Goal: Task Accomplishment & Management: Manage account settings

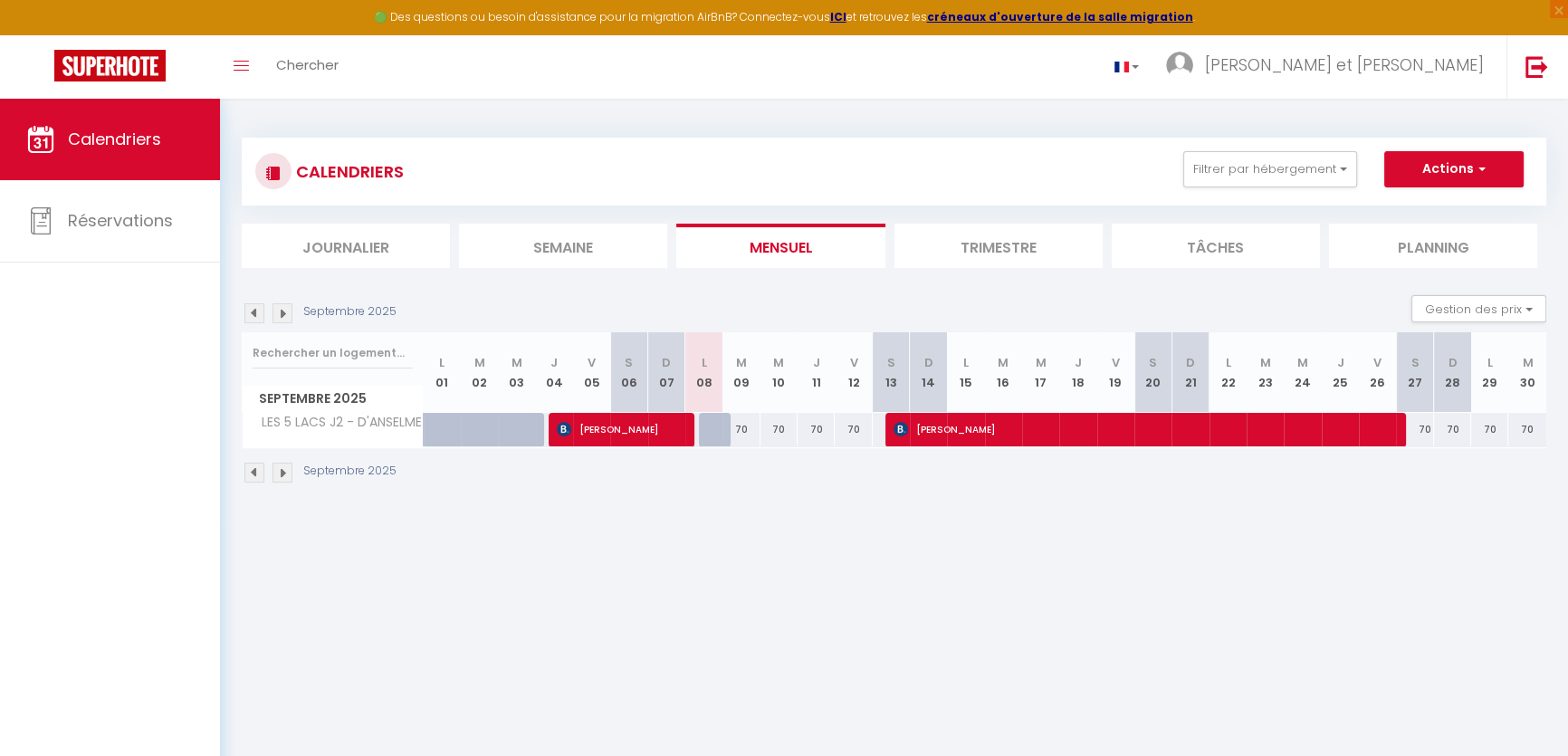
click at [285, 309] on img at bounding box center [282, 312] width 20 height 20
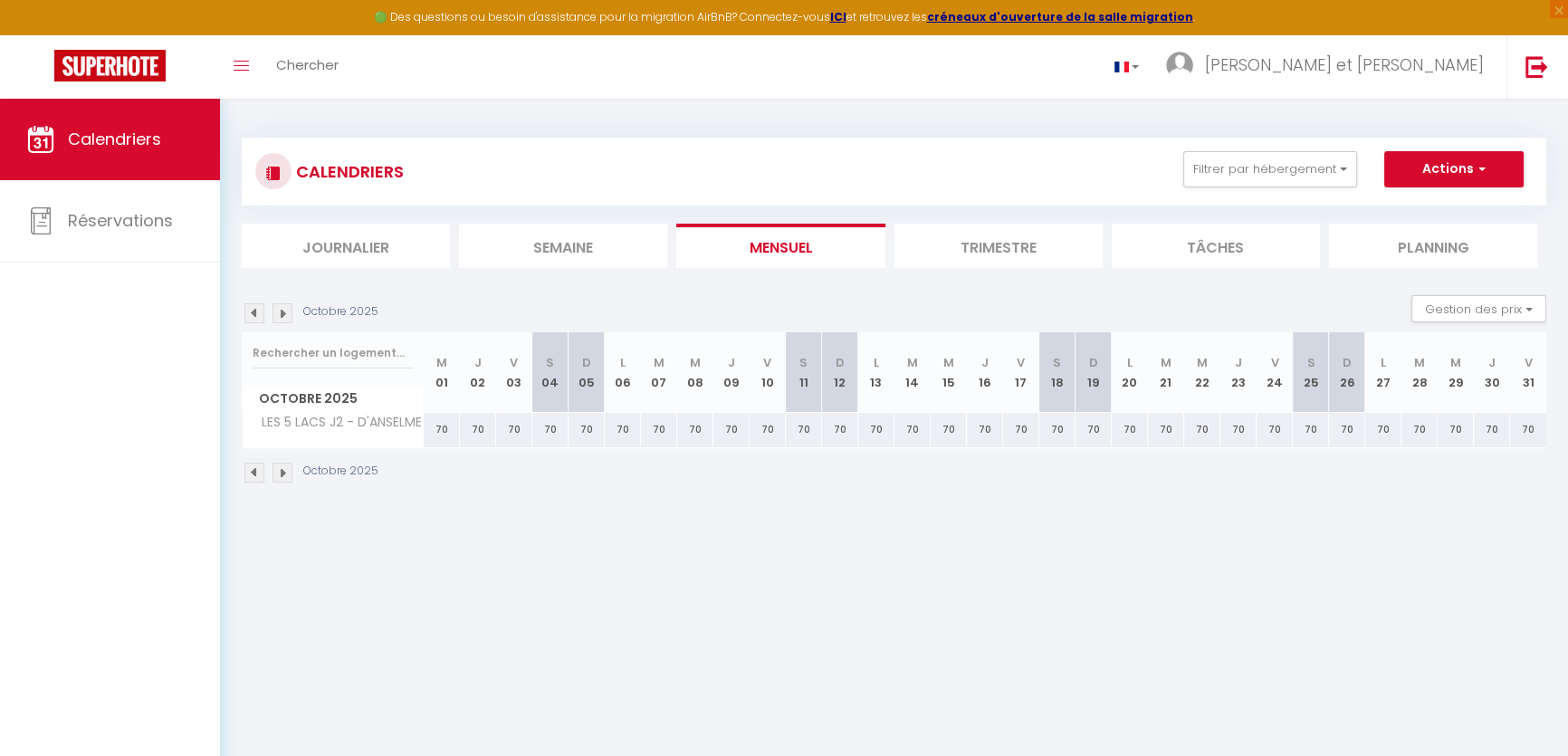
click at [285, 309] on img at bounding box center [282, 312] width 20 height 20
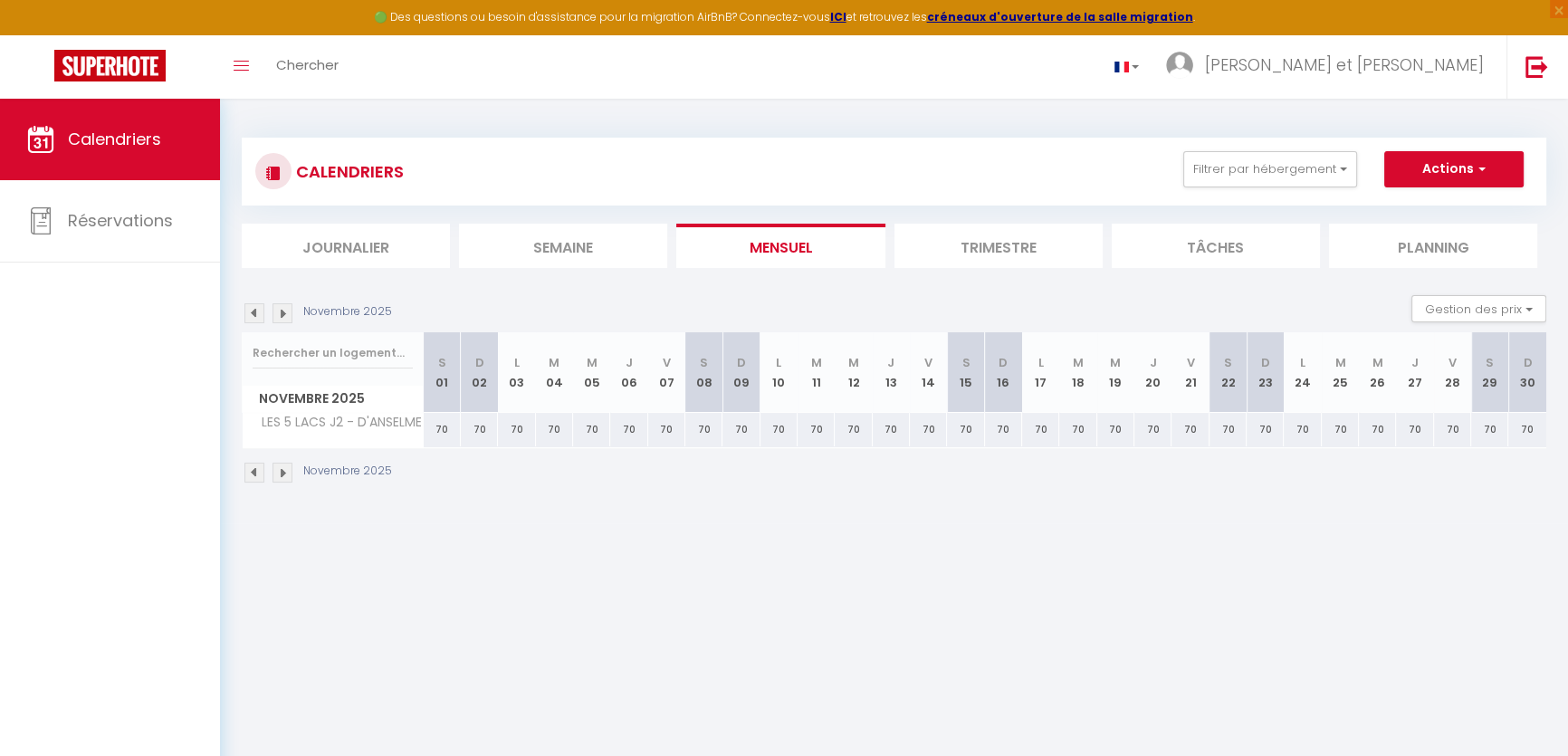
click at [285, 309] on img at bounding box center [282, 312] width 20 height 20
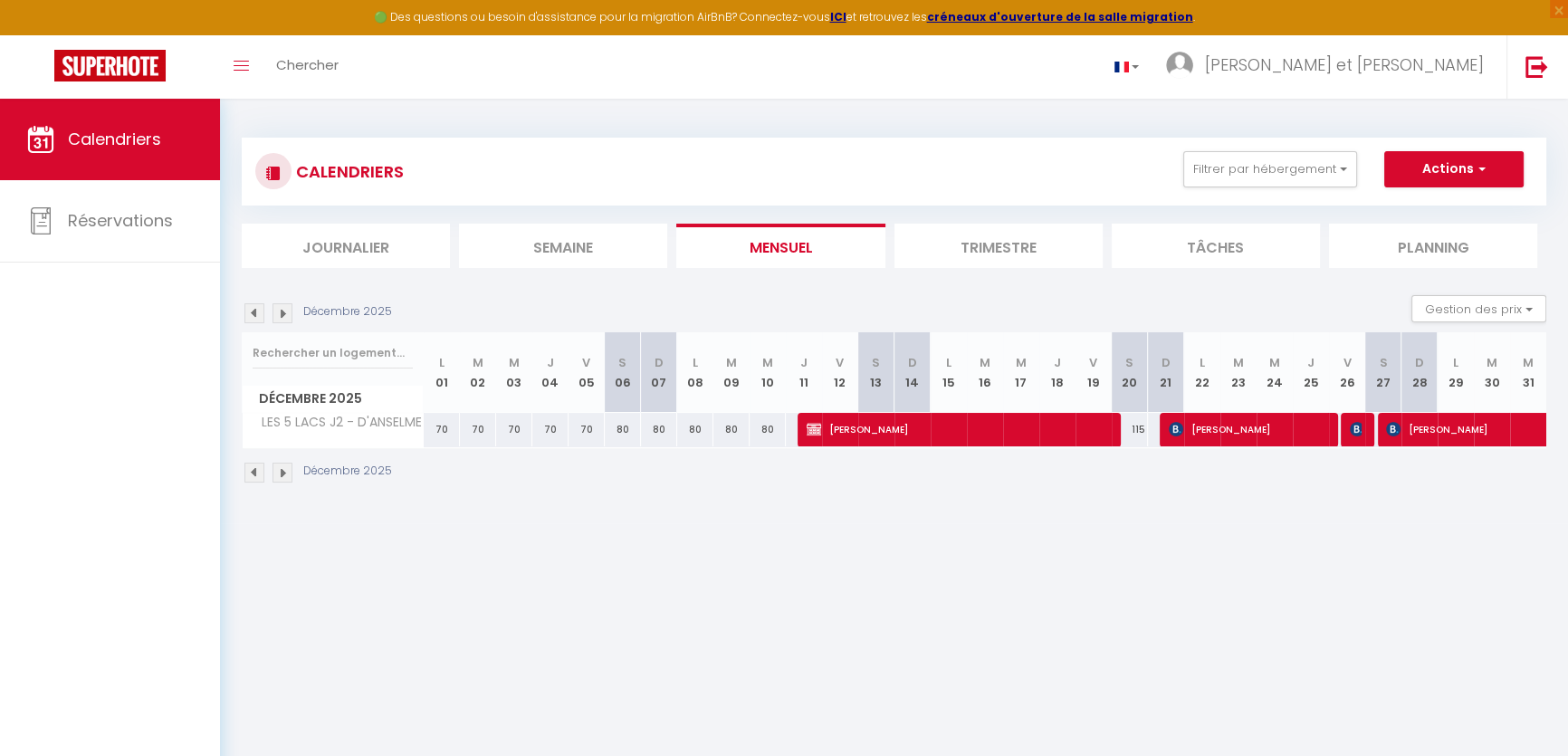
click at [285, 309] on img at bounding box center [282, 312] width 20 height 20
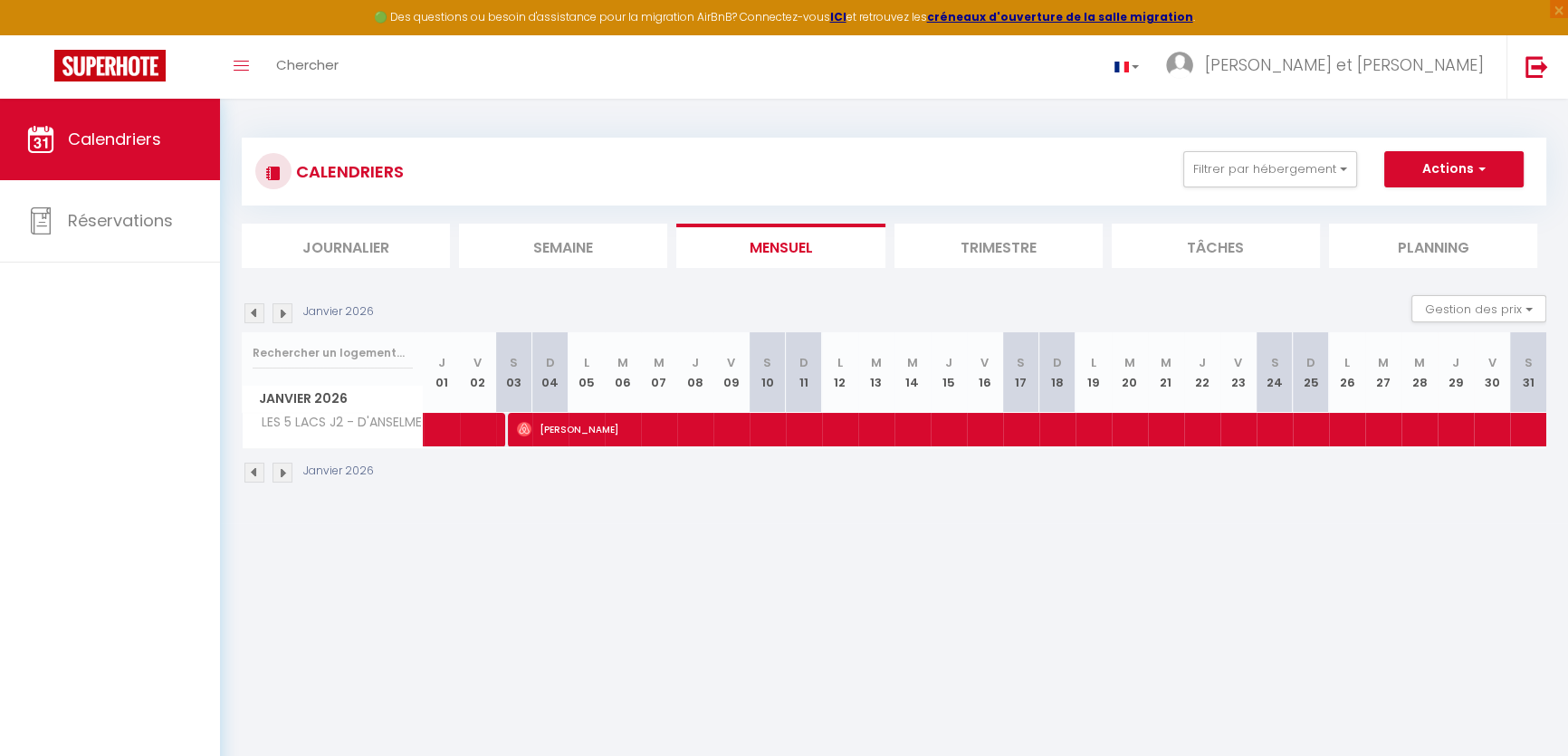
click at [285, 309] on img at bounding box center [282, 312] width 20 height 20
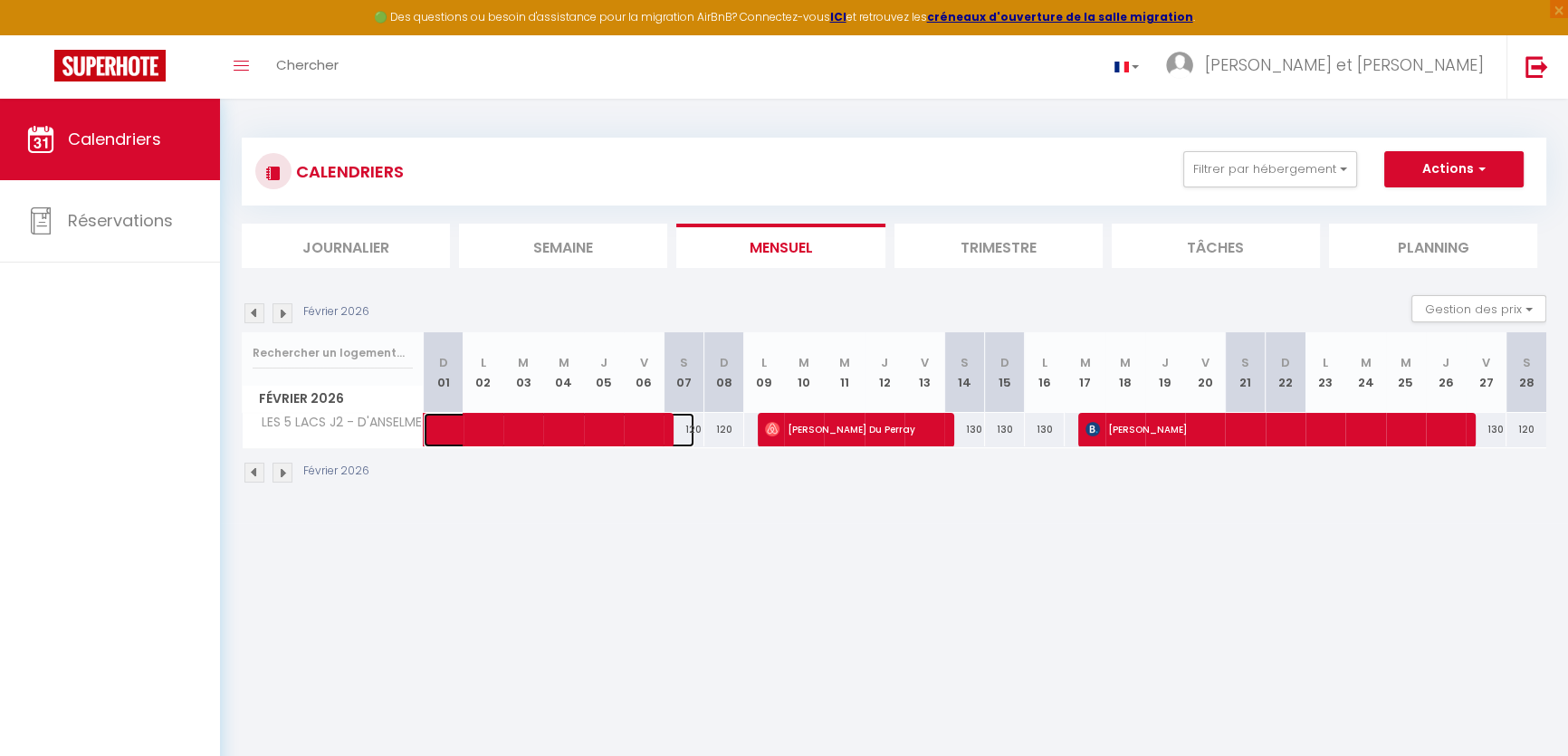
click at [535, 422] on span at bounding box center [569, 430] width 249 height 35
select select "OK"
select select "0"
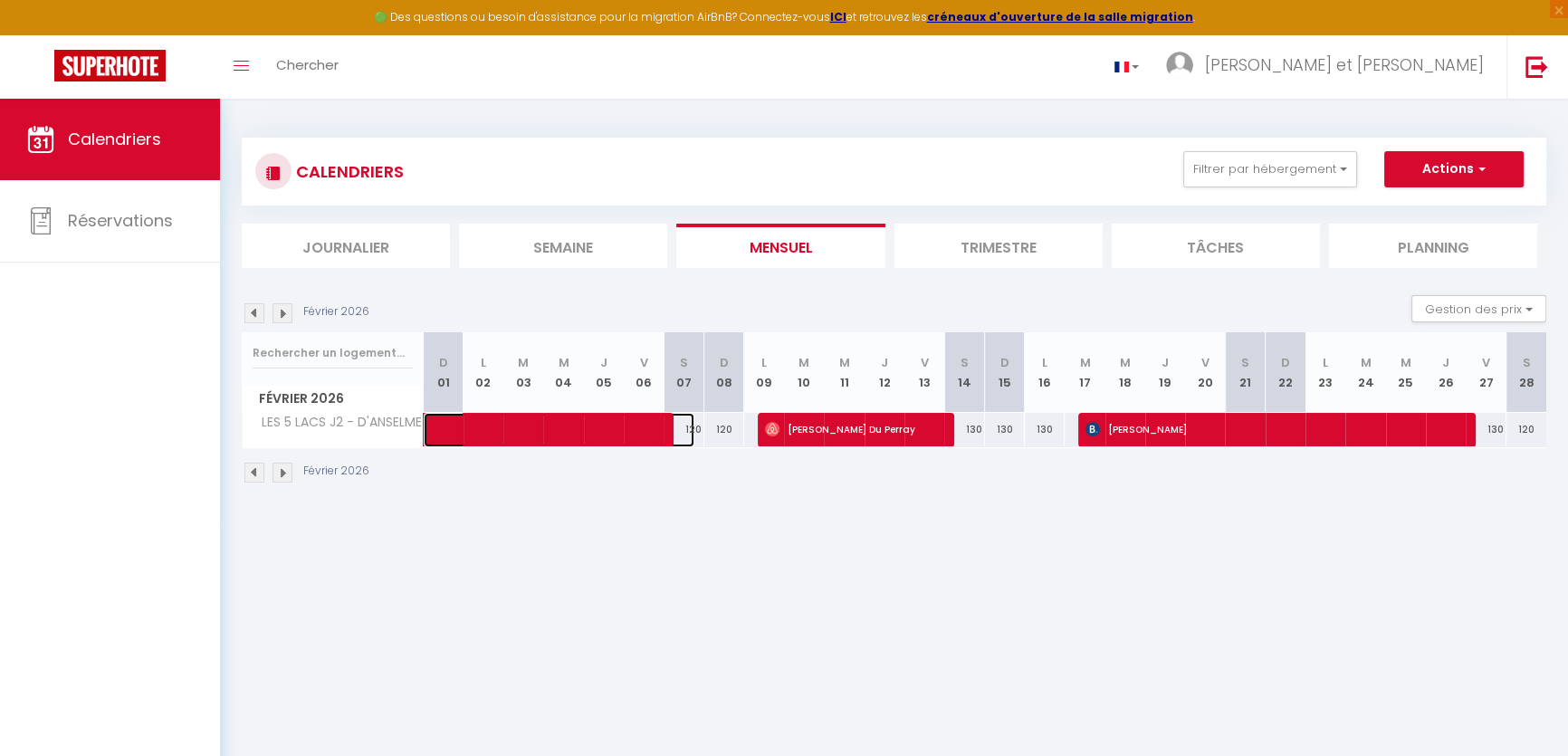
select select "1"
select select
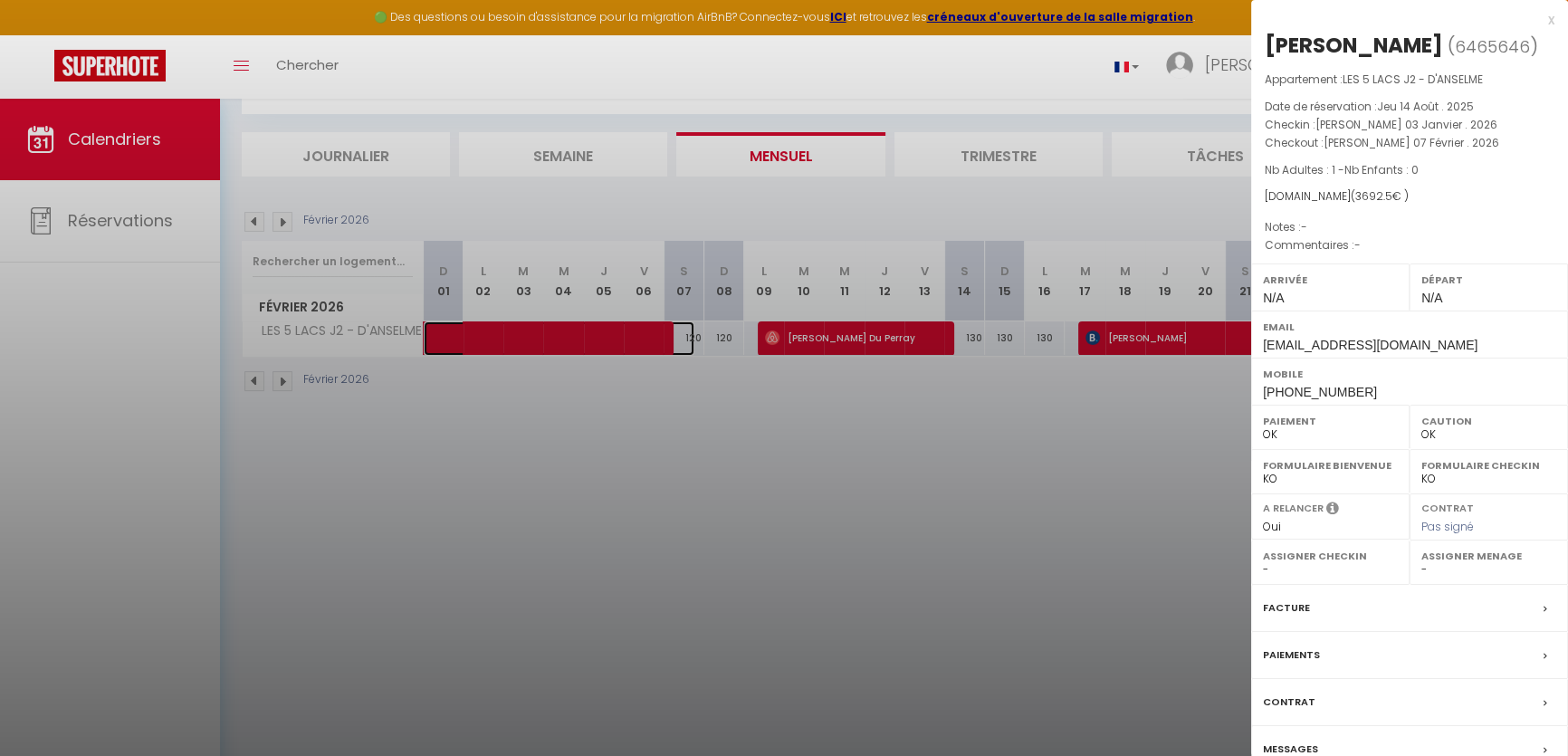
scroll to position [98, 0]
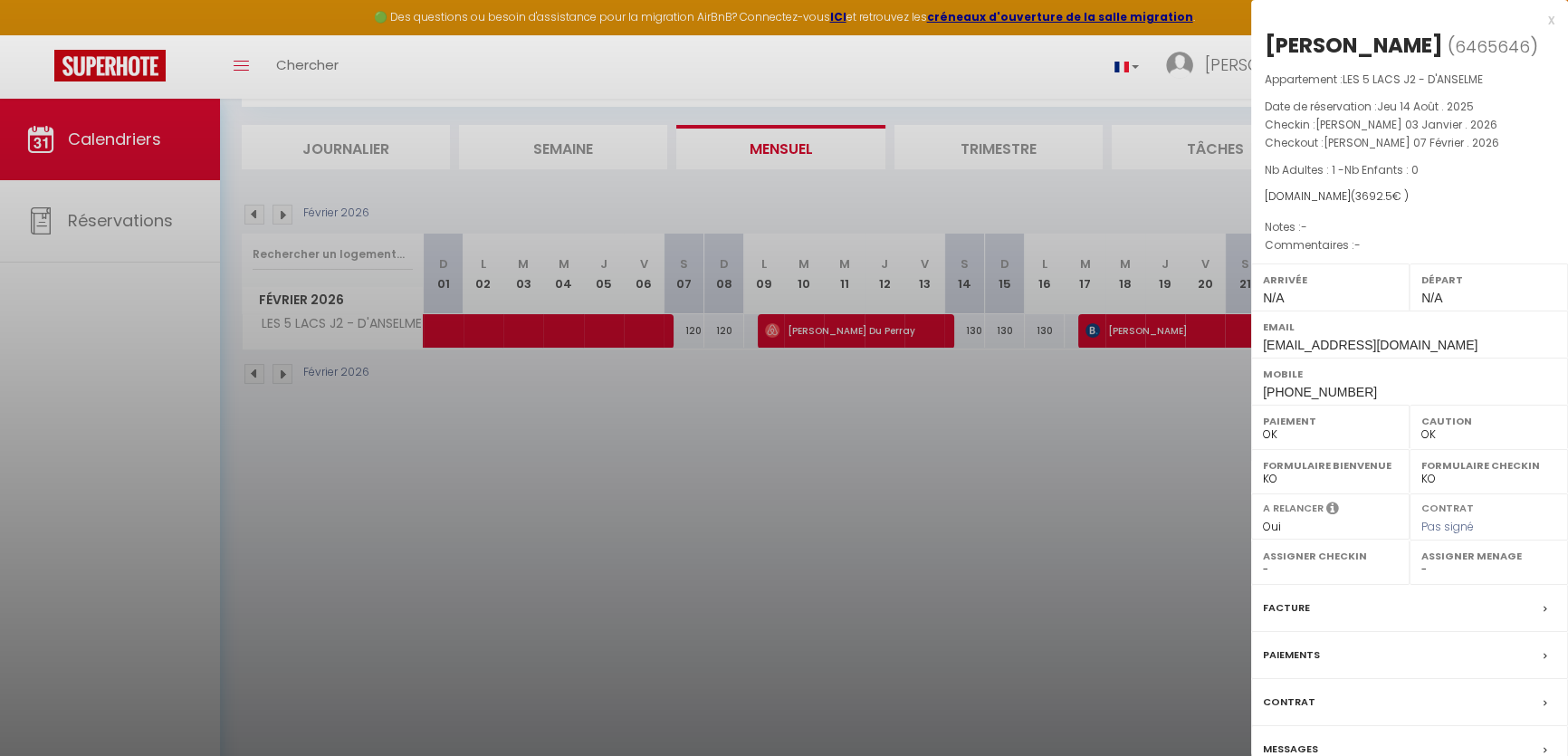
click at [1304, 742] on label "Messages" at bounding box center [1289, 749] width 55 height 19
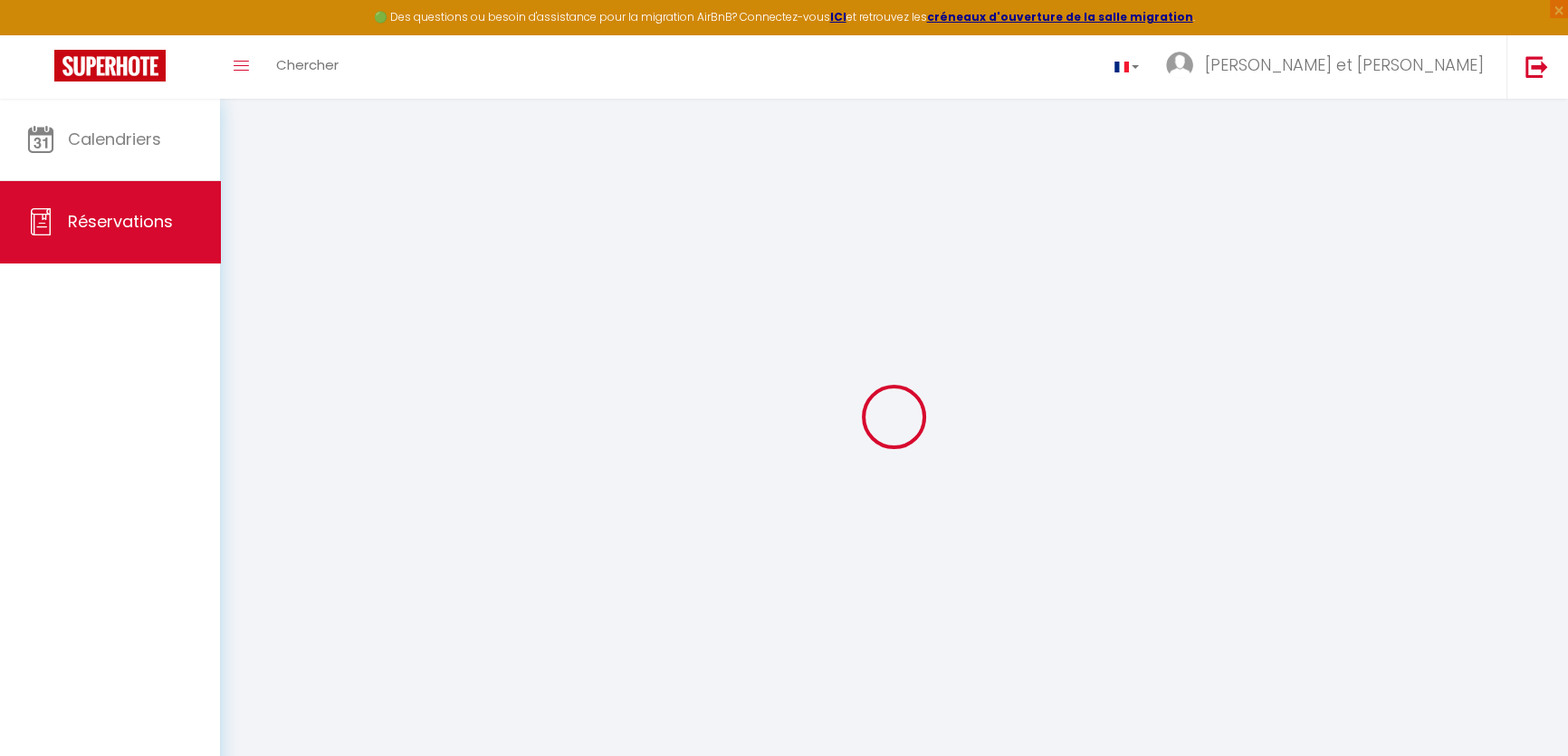
select select
checkbox input "false"
select select
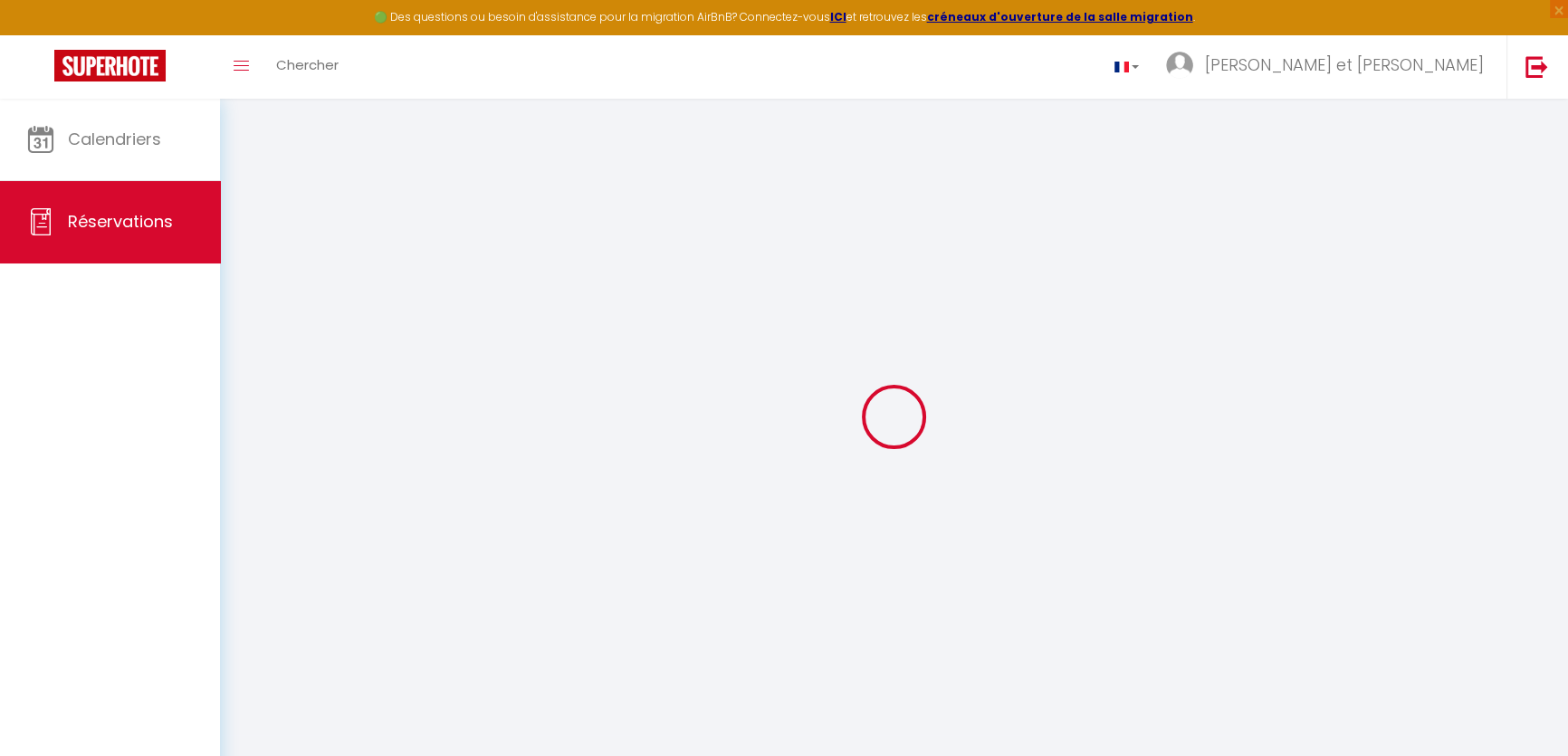
select select
checkbox input "false"
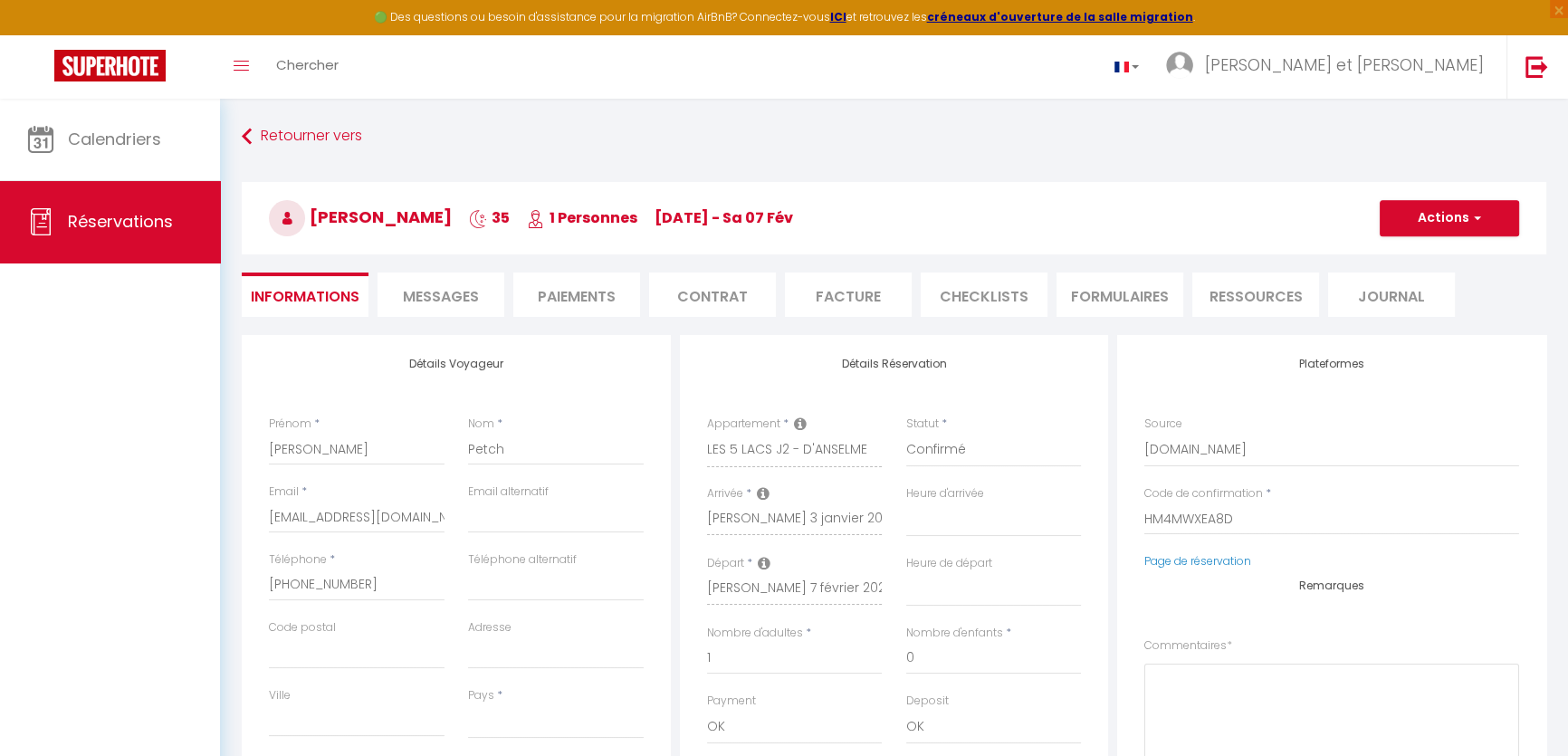
select select
checkbox input "false"
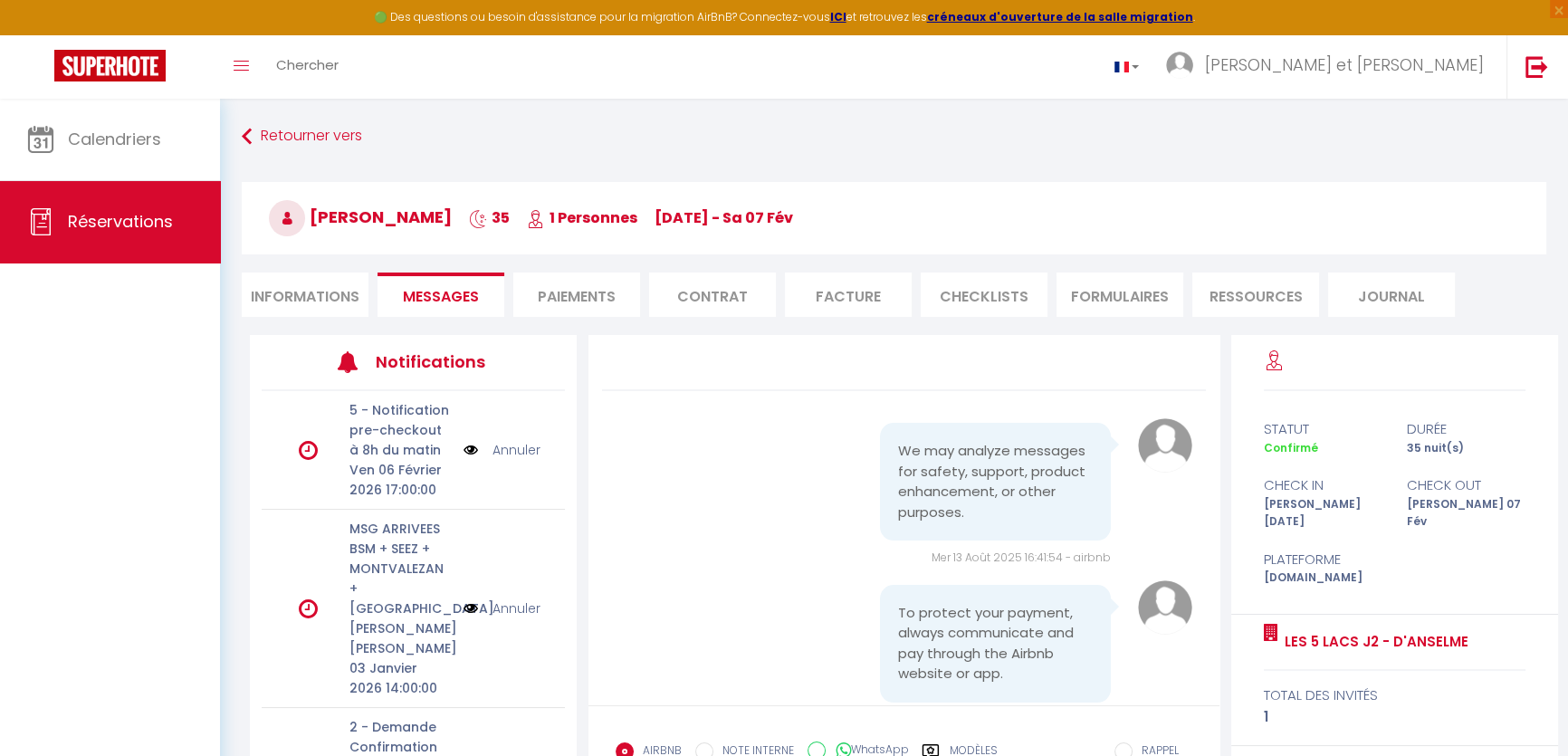
click at [325, 299] on li "Informations" at bounding box center [305, 295] width 127 height 44
select select
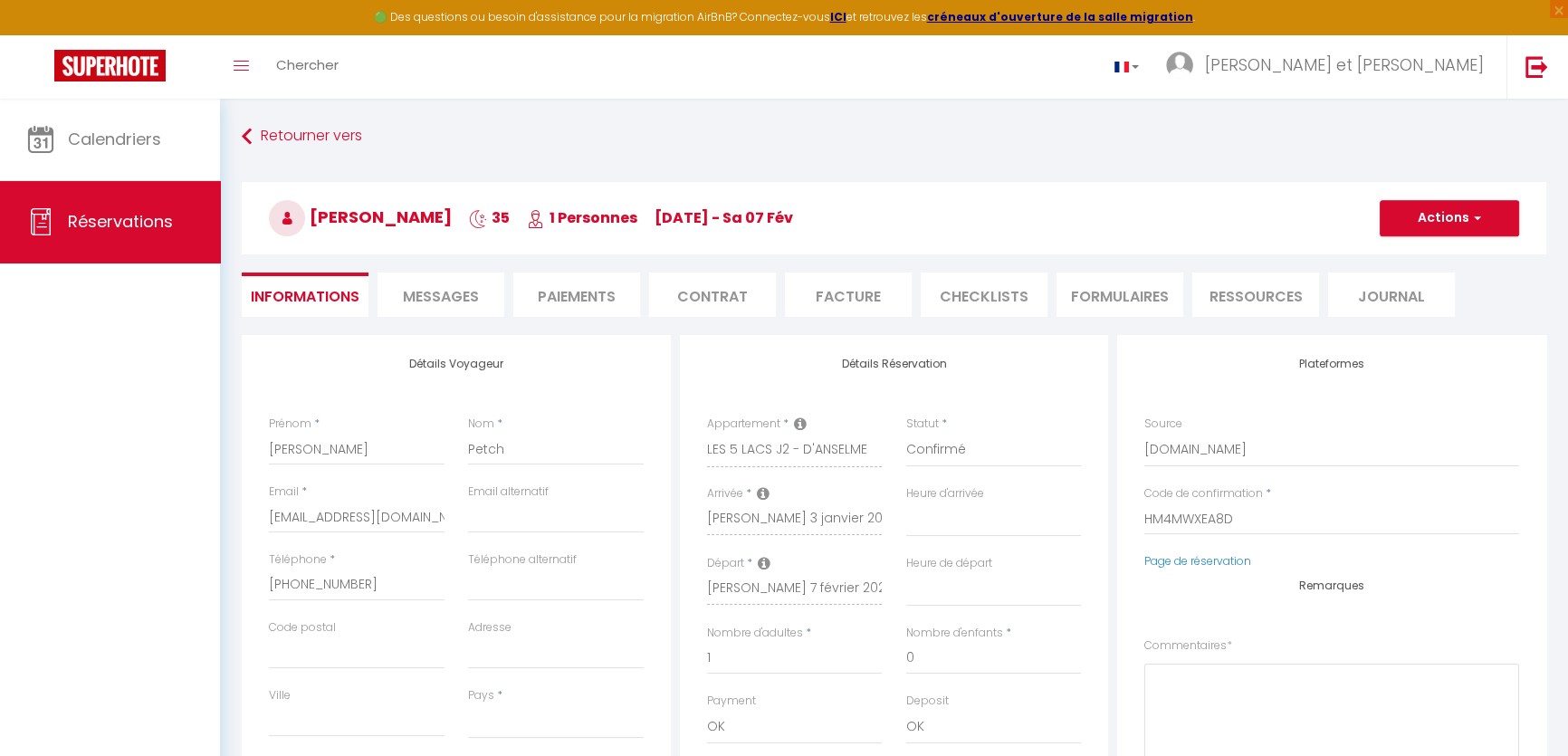
select select
checkbox input "false"
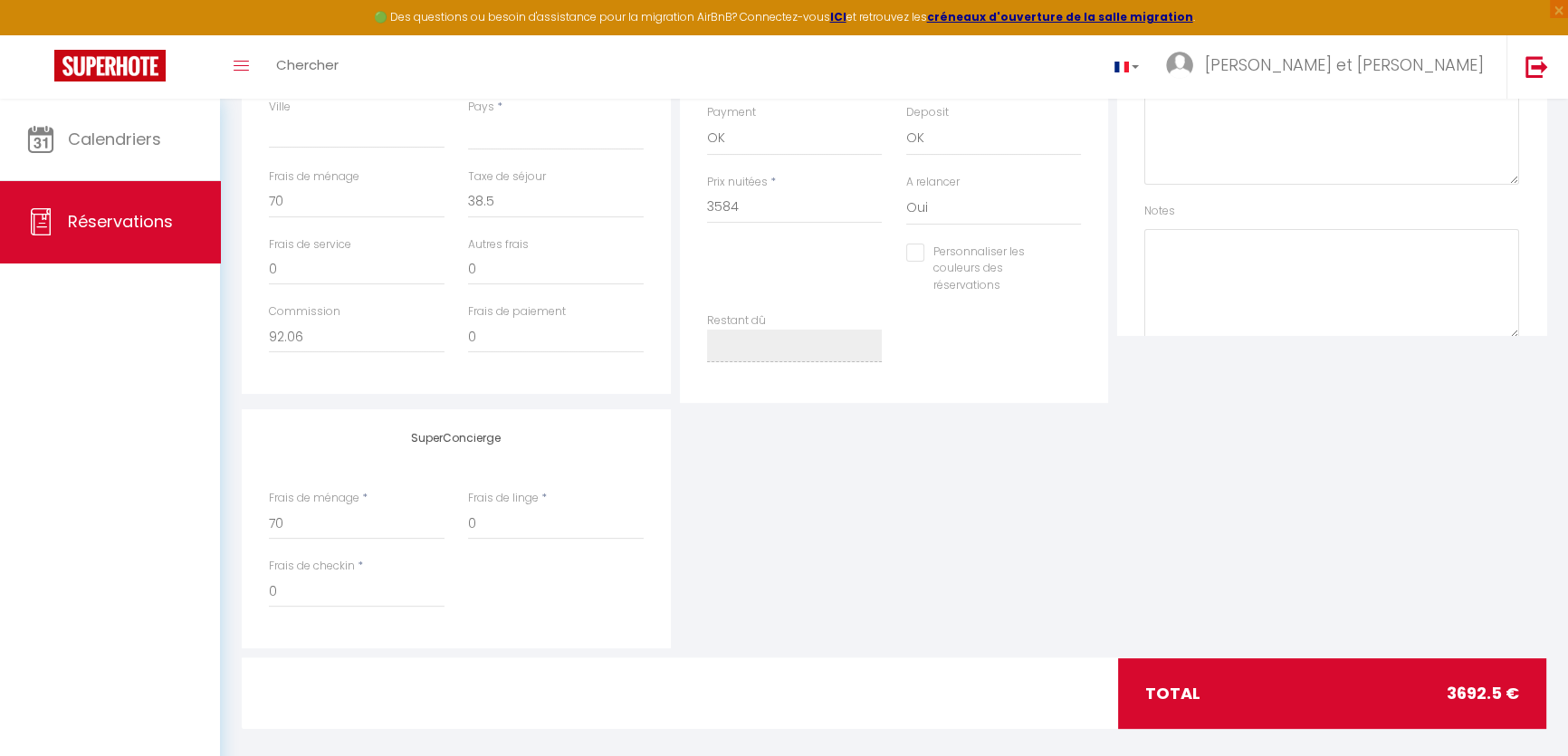
scroll to position [607, 0]
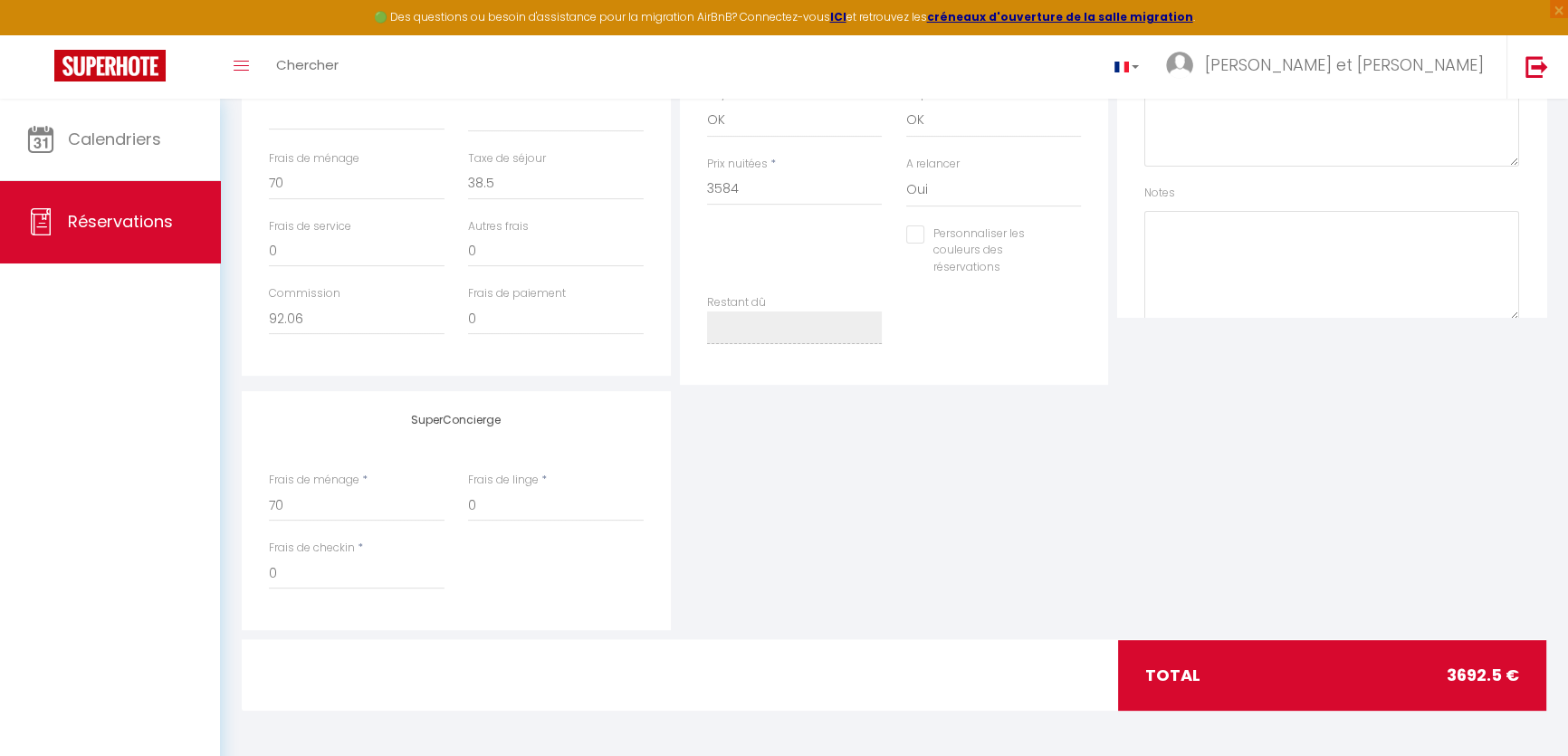
select select
checkbox input "false"
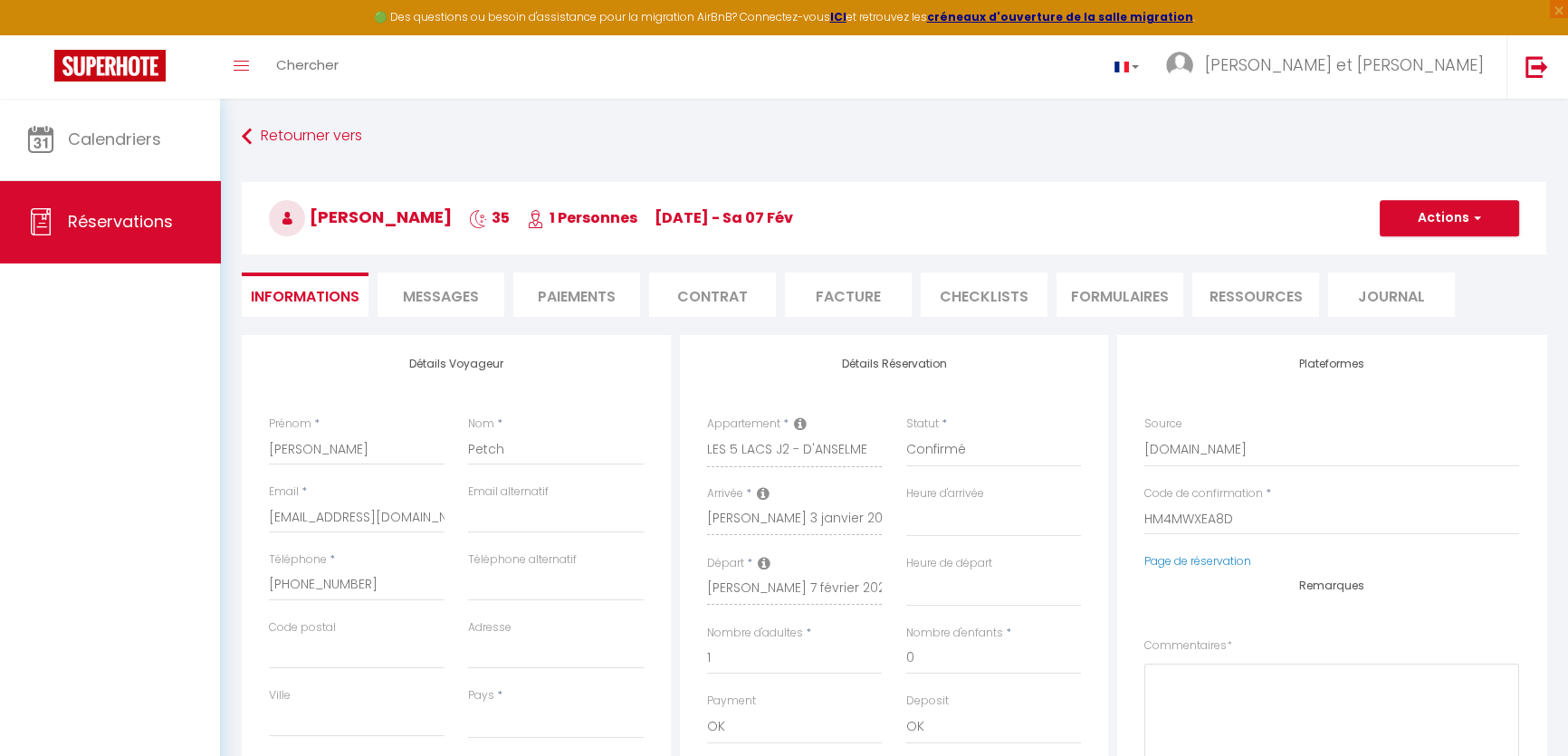
scroll to position [0, 0]
click at [435, 286] on span "Messages" at bounding box center [441, 296] width 76 height 21
